Goal: Information Seeking & Learning: Learn about a topic

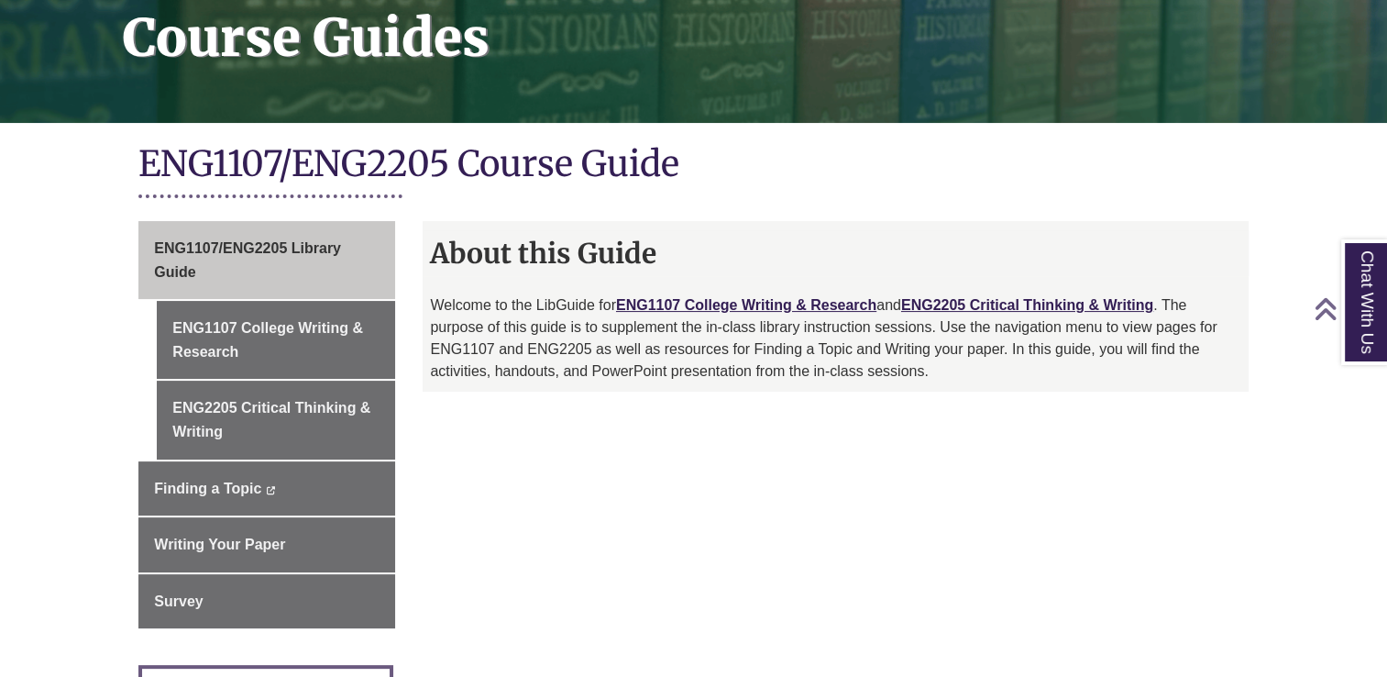
scroll to position [296, 0]
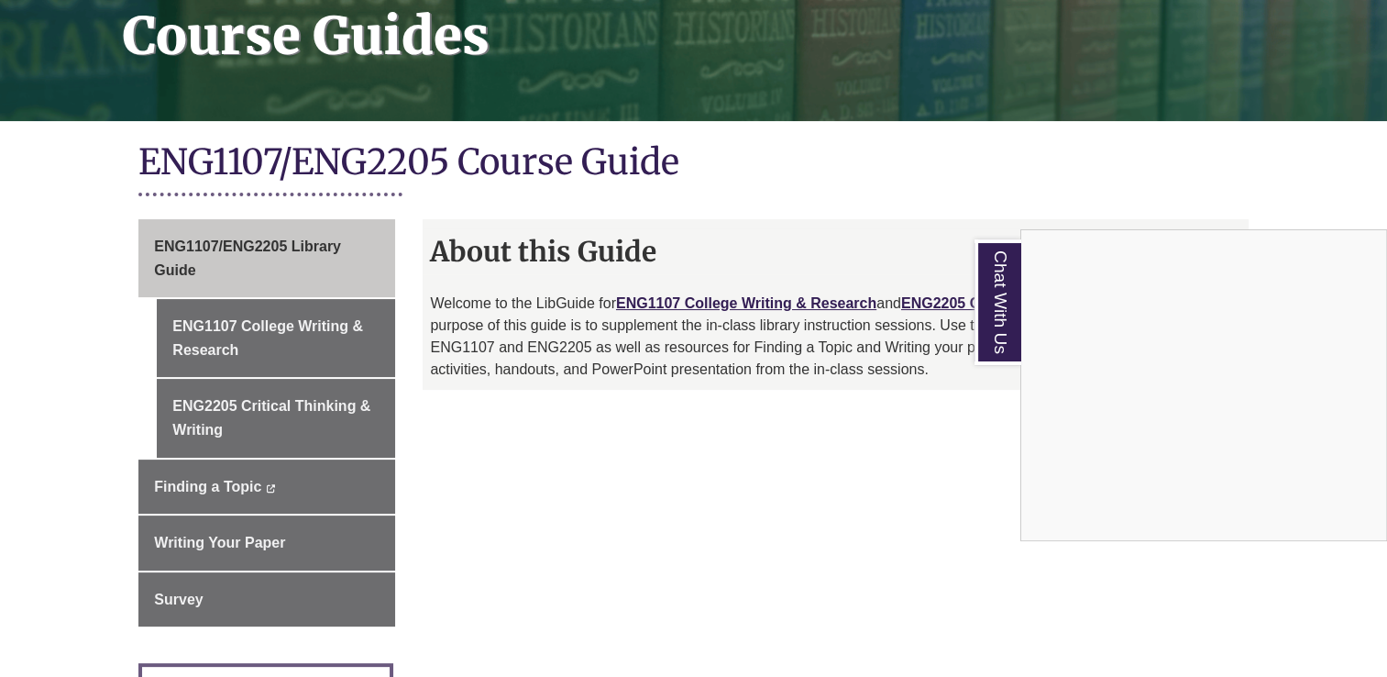
click at [839, 569] on div "Chat With Us" at bounding box center [693, 338] width 1387 height 677
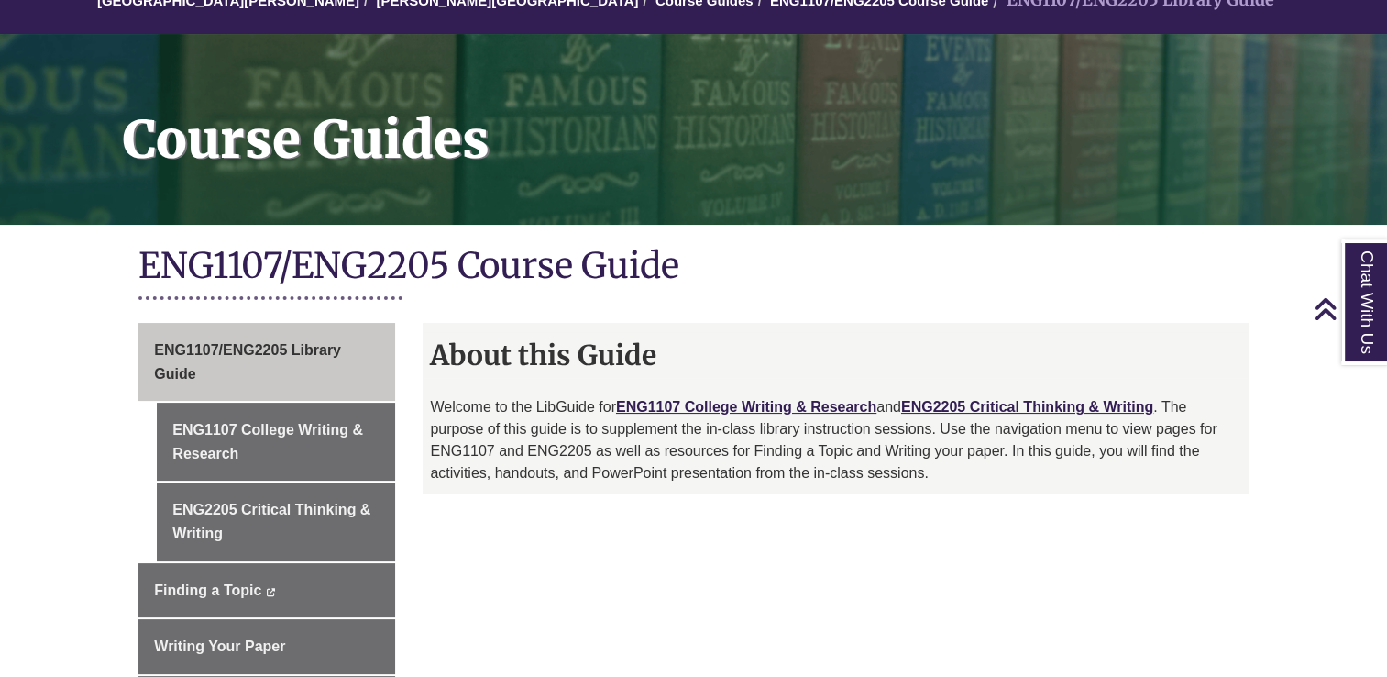
scroll to position [191, 0]
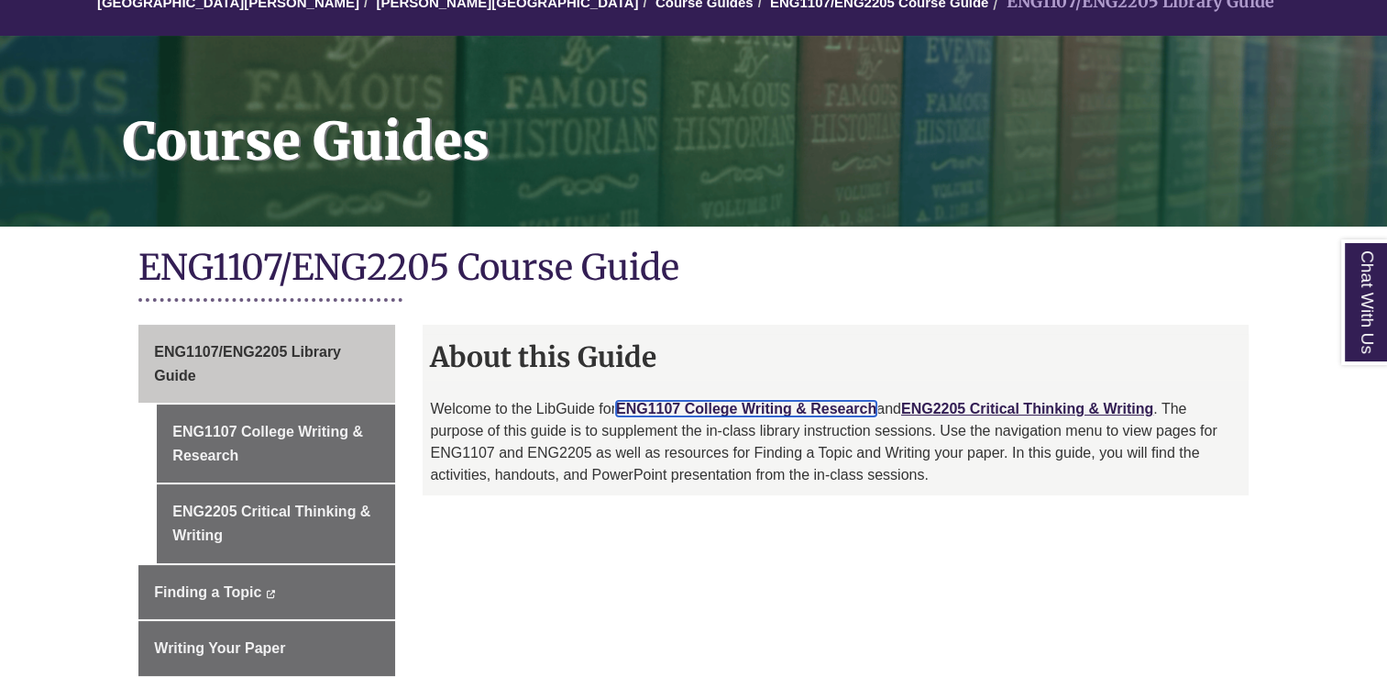
click at [685, 411] on link "ENG1107 College Writing & Research" at bounding box center [746, 409] width 260 height 16
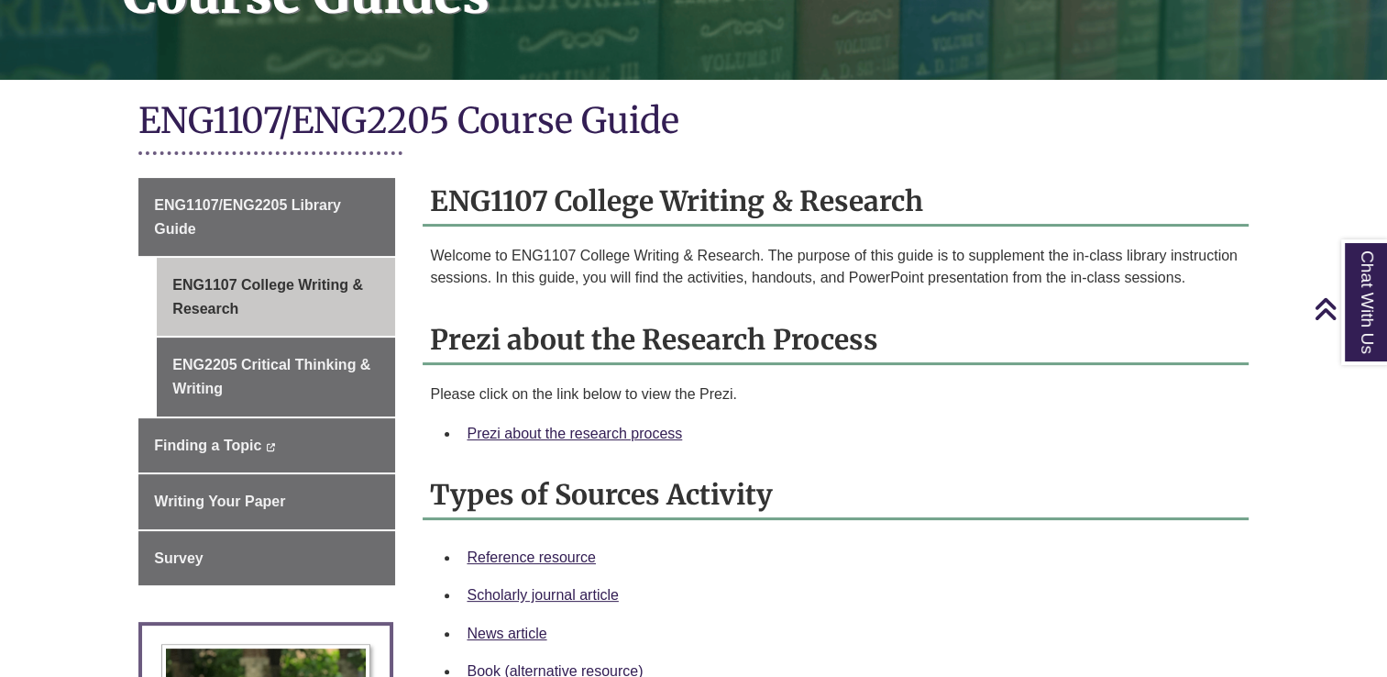
scroll to position [344, 0]
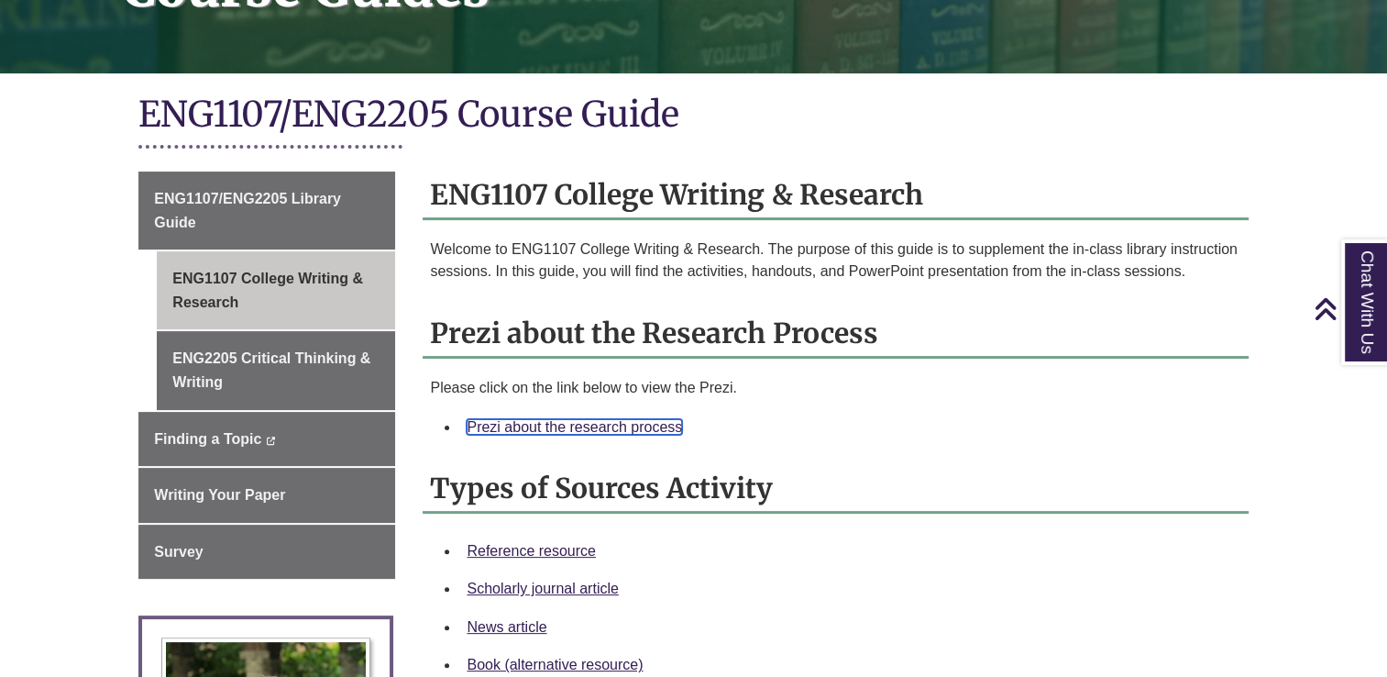
click at [558, 427] on link "Prezi about the research process" at bounding box center [574, 427] width 215 height 16
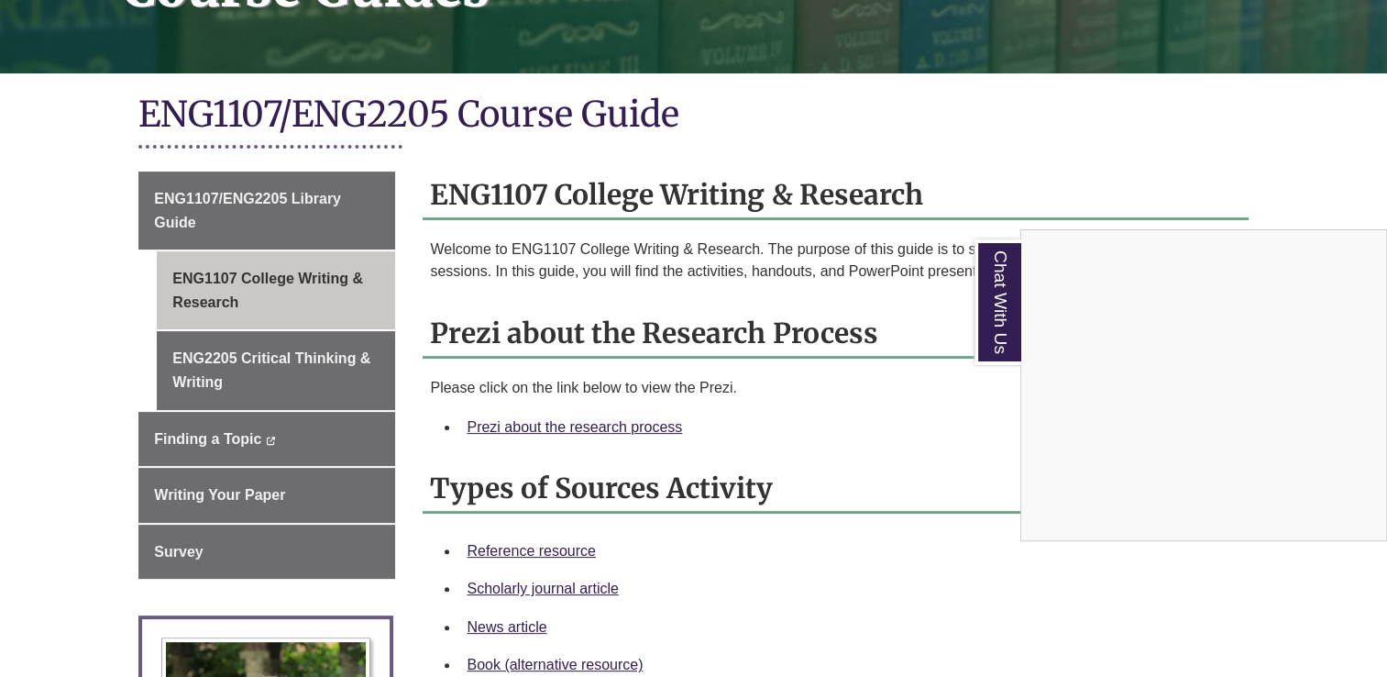
click at [769, 114] on div "Chat With Us" at bounding box center [693, 338] width 1387 height 677
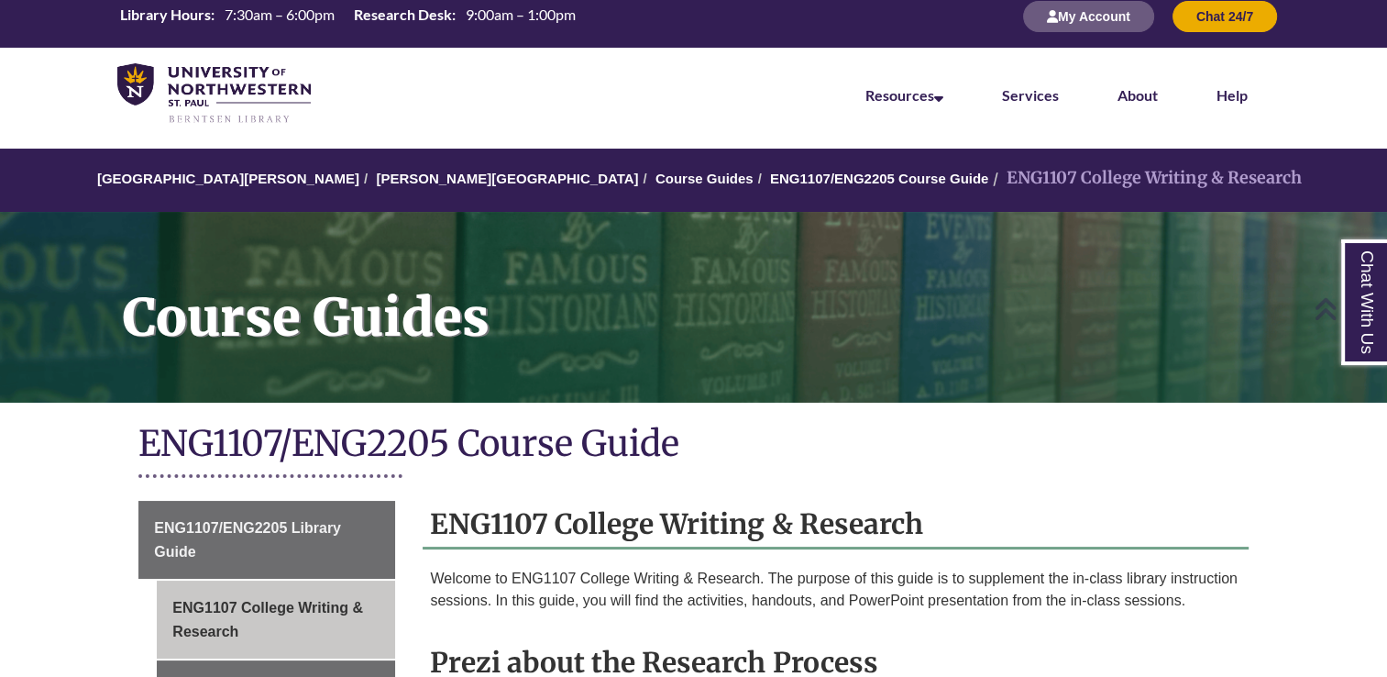
scroll to position [0, 0]
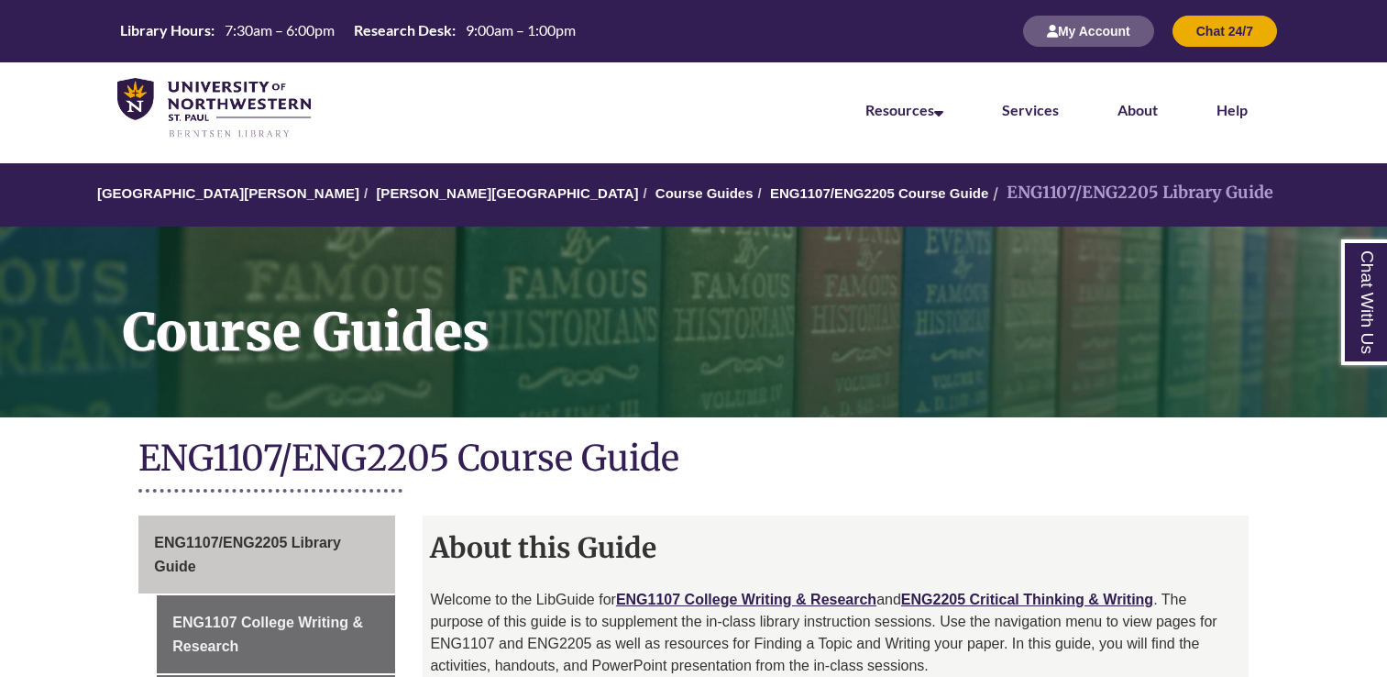
scroll to position [191, 0]
